Goal: Contribute content

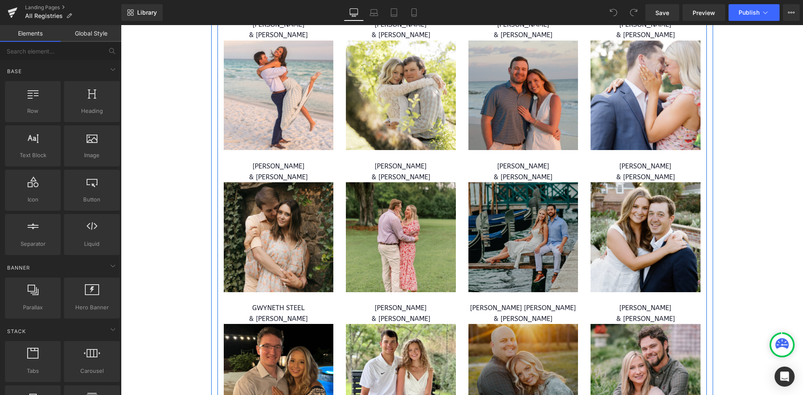
scroll to position [794, 0]
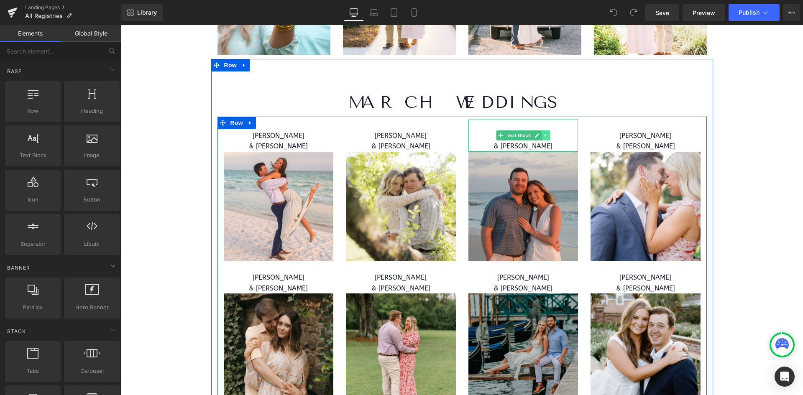
click at [543, 135] on icon at bounding box center [545, 135] width 5 height 5
click at [540, 136] on icon at bounding box center [541, 135] width 5 height 5
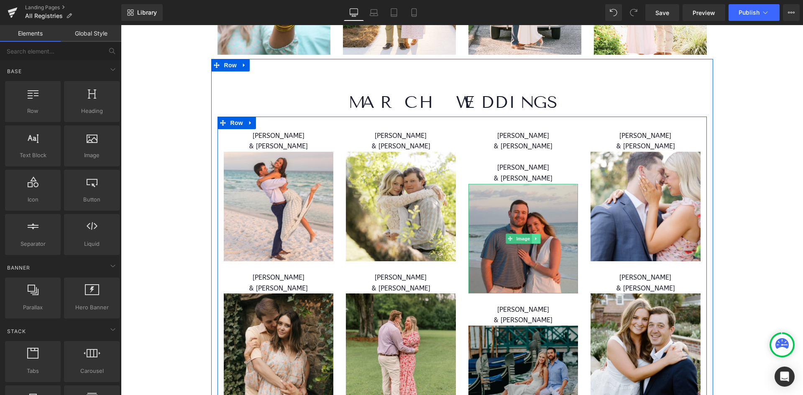
click at [533, 240] on icon at bounding box center [535, 238] width 5 height 5
click at [529, 239] on icon at bounding box center [531, 238] width 5 height 5
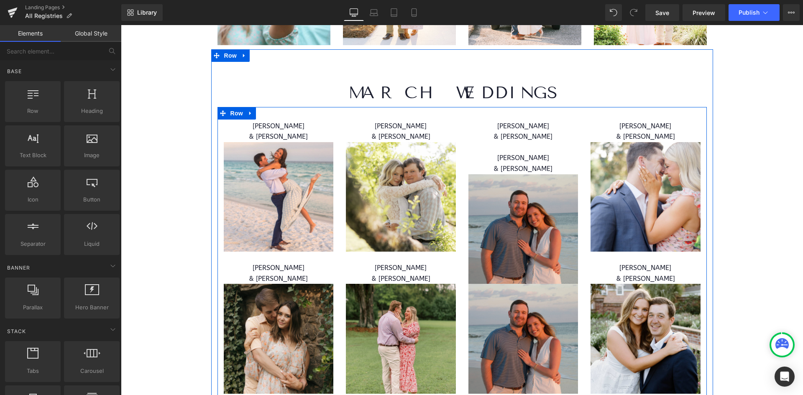
scroll to position [763, 0]
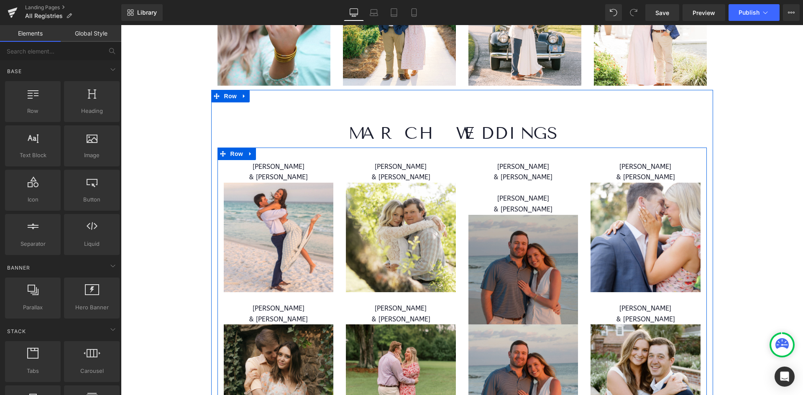
click at [505, 230] on img at bounding box center [523, 270] width 110 height 110
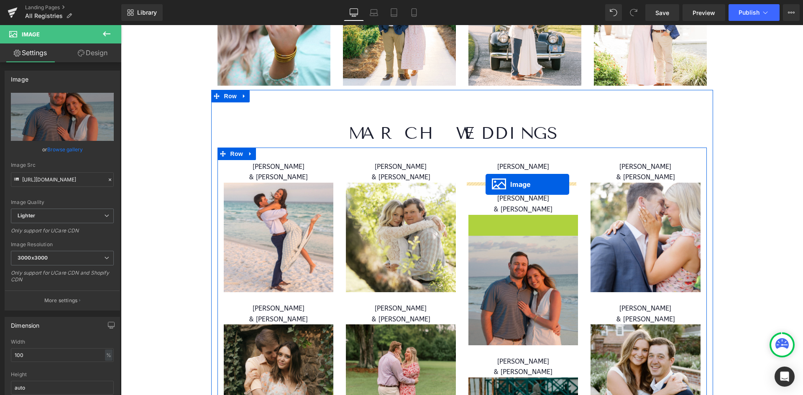
drag, startPoint x: 494, startPoint y: 269, endPoint x: 485, endPoint y: 183, distance: 86.6
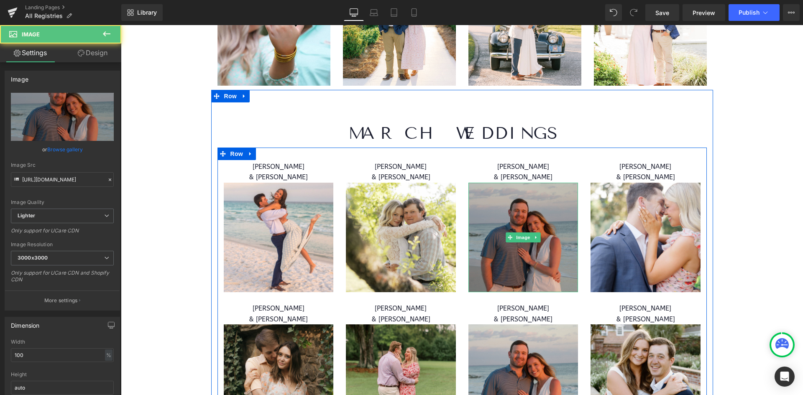
click at [556, 208] on img at bounding box center [523, 238] width 110 height 110
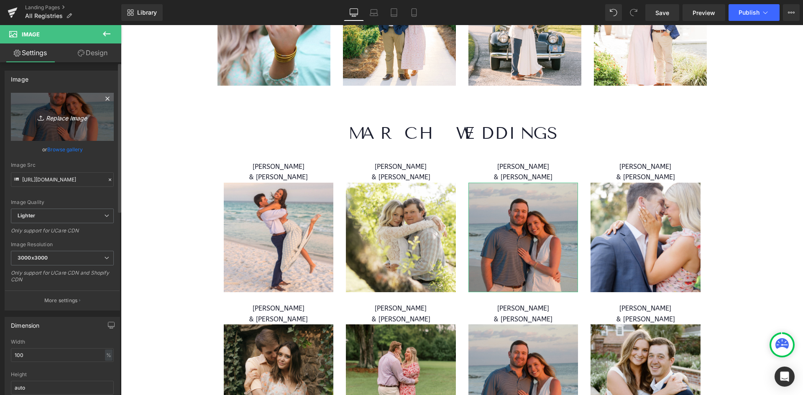
click at [39, 114] on icon at bounding box center [42, 118] width 8 height 8
type input "C:\fakepath\WEB RESIZE - 2025-09-23T142414.039.png"
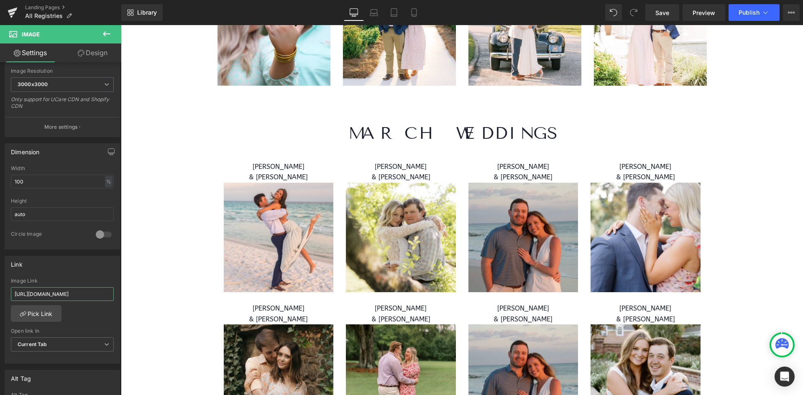
scroll to position [0, 319]
drag, startPoint x: 133, startPoint y: 318, endPoint x: 176, endPoint y: 300, distance: 46.3
paste input "[URL][DOMAIN_NAME]."
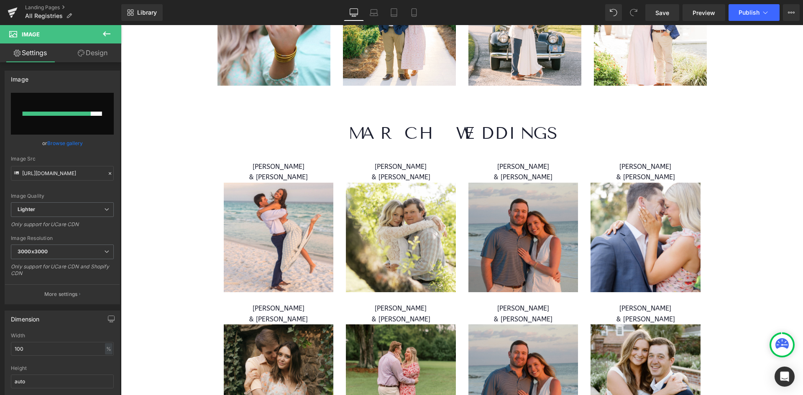
type input "[URL][DOMAIN_NAME]."
click at [657, 3] on div "Library Desktop Desktop Laptop Tablet Mobile Save Preview Publish Scheduled Vie…" at bounding box center [461, 12] width 681 height 25
click at [658, 8] on span "Save" at bounding box center [662, 12] width 14 height 9
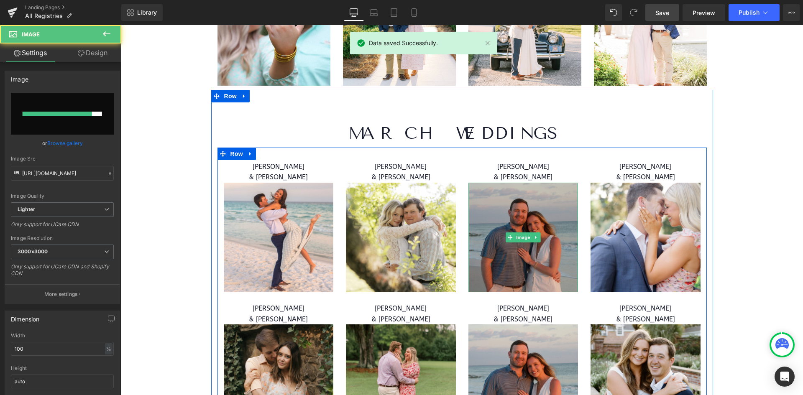
click at [543, 211] on img at bounding box center [523, 238] width 110 height 110
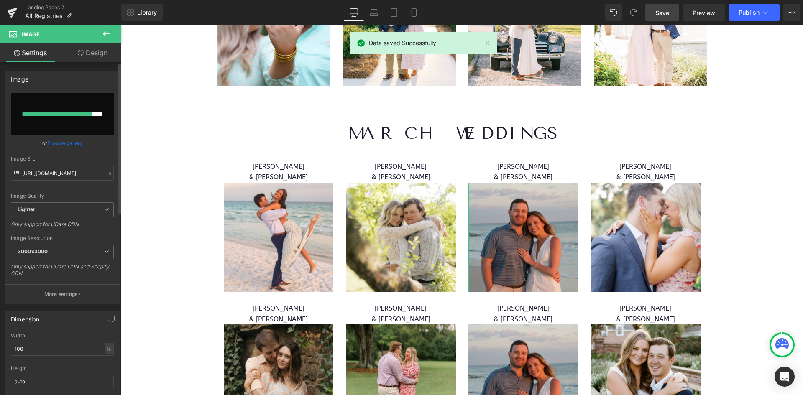
click at [72, 134] on input "file" at bounding box center [62, 114] width 103 height 42
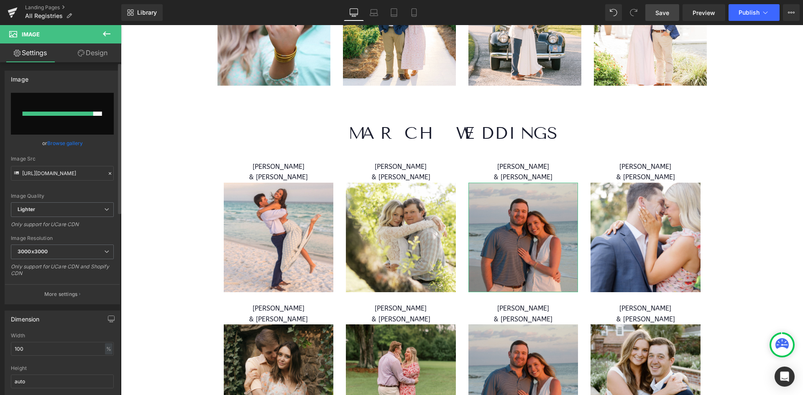
click at [63, 143] on link "Browse gallery" at bounding box center [65, 143] width 36 height 15
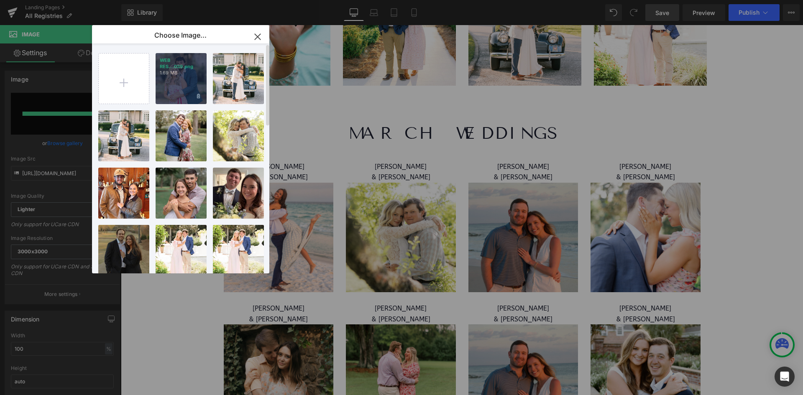
click at [177, 90] on div "WEB RES...039.png 1.69 MB" at bounding box center [181, 78] width 51 height 51
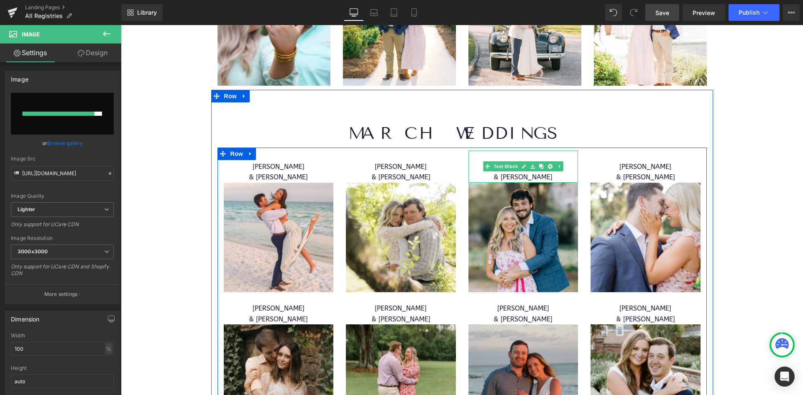
click at [562, 175] on p "& [PERSON_NAME]" at bounding box center [523, 177] width 110 height 11
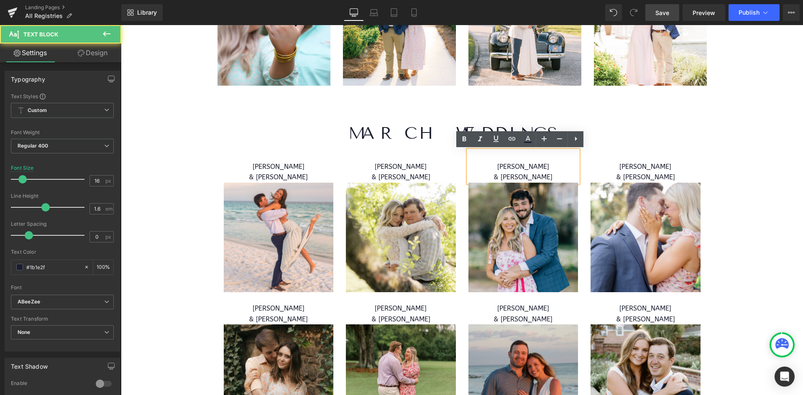
drag, startPoint x: 551, startPoint y: 166, endPoint x: 477, endPoint y: 166, distance: 73.6
click at [477, 166] on p "[PERSON_NAME]" at bounding box center [523, 166] width 110 height 11
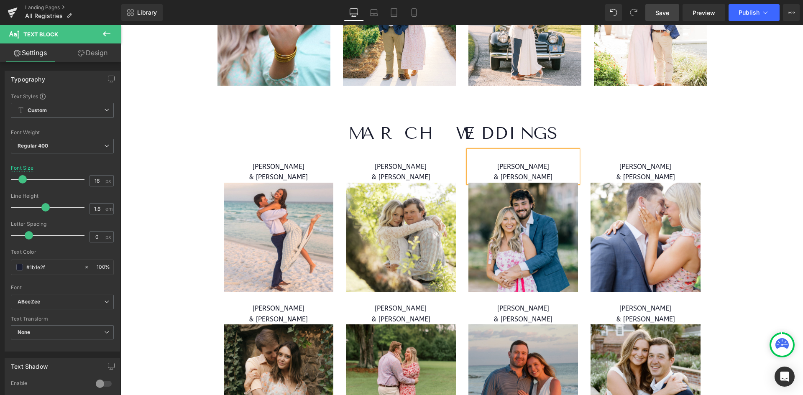
drag, startPoint x: 548, startPoint y: 177, endPoint x: 500, endPoint y: 171, distance: 48.8
click at [500, 171] on div "[PERSON_NAME] & [PERSON_NAME]" at bounding box center [523, 166] width 110 height 32
click at [530, 177] on span "& [PERSON_NAME]" at bounding box center [522, 177] width 59 height 8
drag, startPoint x: 554, startPoint y: 176, endPoint x: 499, endPoint y: 177, distance: 55.2
click at [499, 177] on p "& [PERSON_NAME]" at bounding box center [523, 177] width 110 height 11
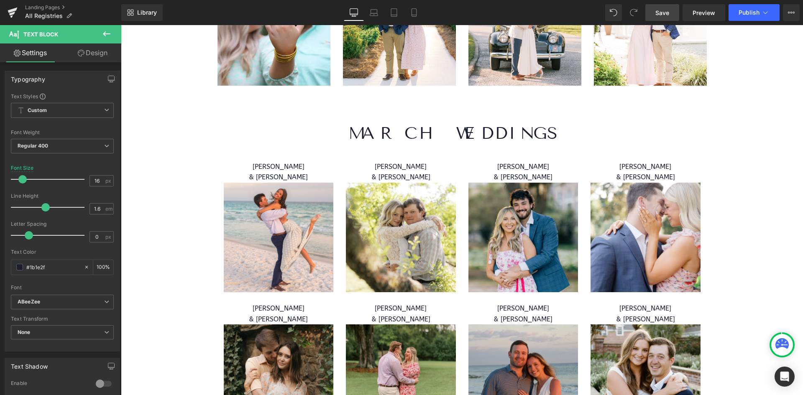
click at [659, 12] on span "Save" at bounding box center [662, 12] width 14 height 9
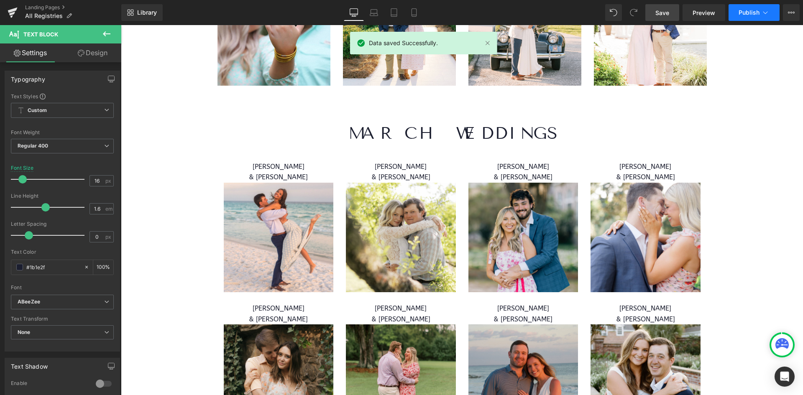
click at [747, 15] on span "Publish" at bounding box center [748, 12] width 21 height 7
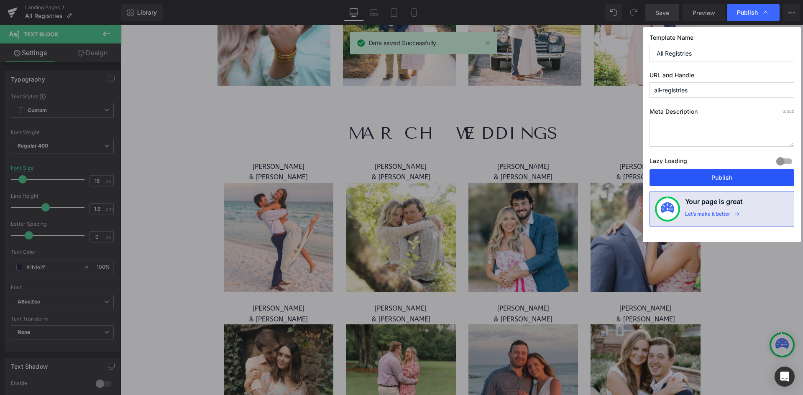
click at [728, 172] on button "Publish" at bounding box center [721, 177] width 145 height 17
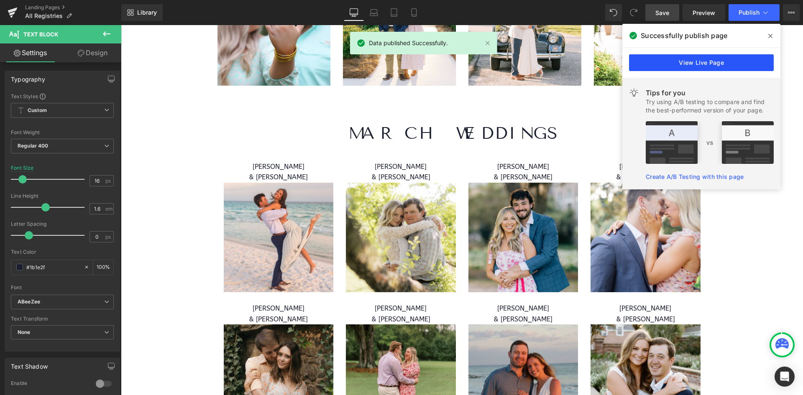
click at [702, 59] on link "View Live Page" at bounding box center [701, 62] width 145 height 17
